Goal: Task Accomplishment & Management: Manage account settings

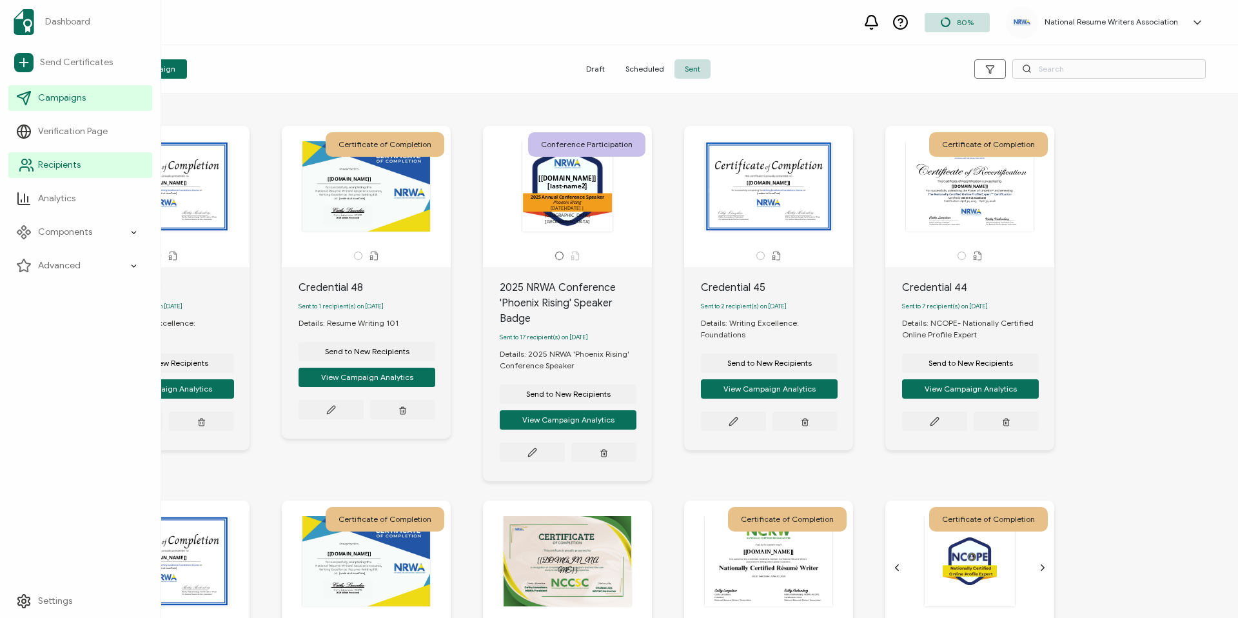
click at [84, 178] on li "Recipients" at bounding box center [80, 165] width 144 height 34
click at [64, 173] on link "Recipients" at bounding box center [80, 165] width 144 height 26
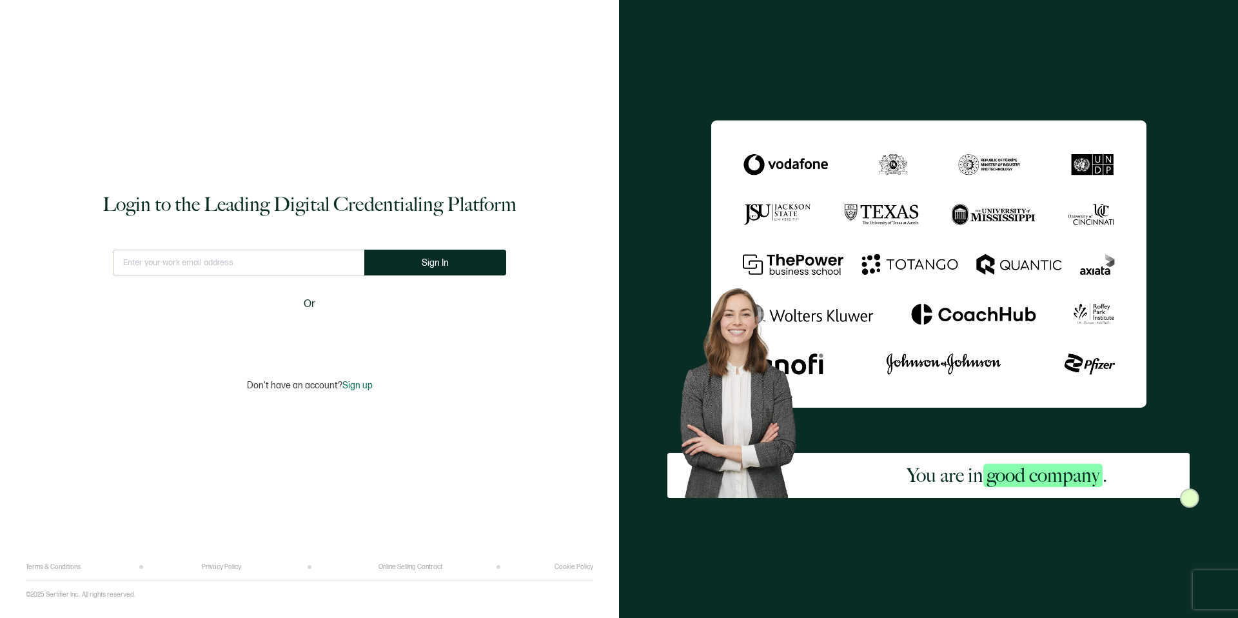
click at [315, 247] on div "Login to the Leading Digital Credentialing Platform This doesn't look like a va…" at bounding box center [309, 291] width 567 height 544
click at [312, 255] on input "text" at bounding box center [238, 263] width 251 height 26
type input "[PERSON_NAME][EMAIL_ADDRESS][DOMAIN_NAME]"
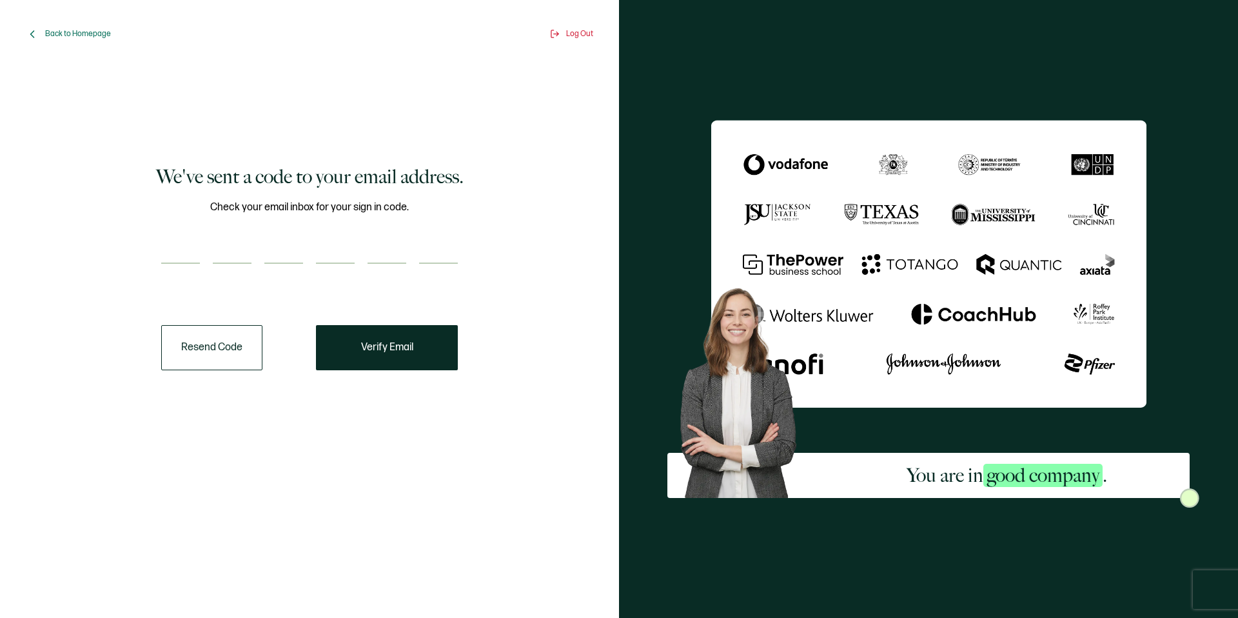
click at [175, 248] on input "number" at bounding box center [180, 251] width 39 height 26
paste input "4"
type input "4"
type input "2"
type input "6"
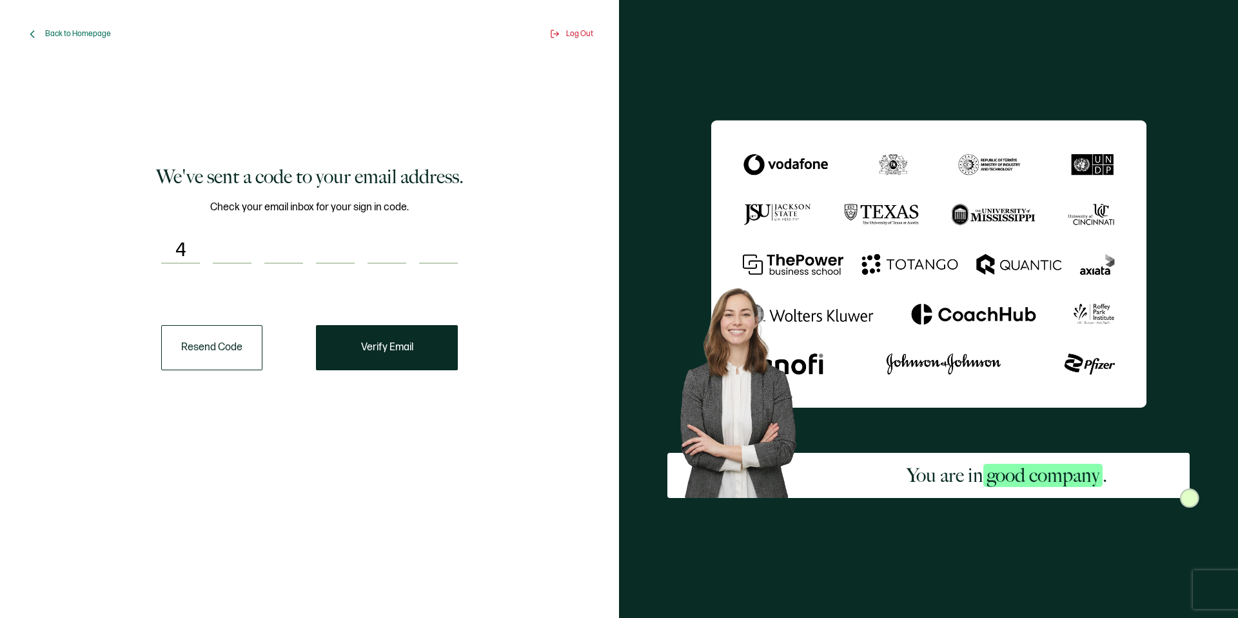
type input "9"
type input "8"
